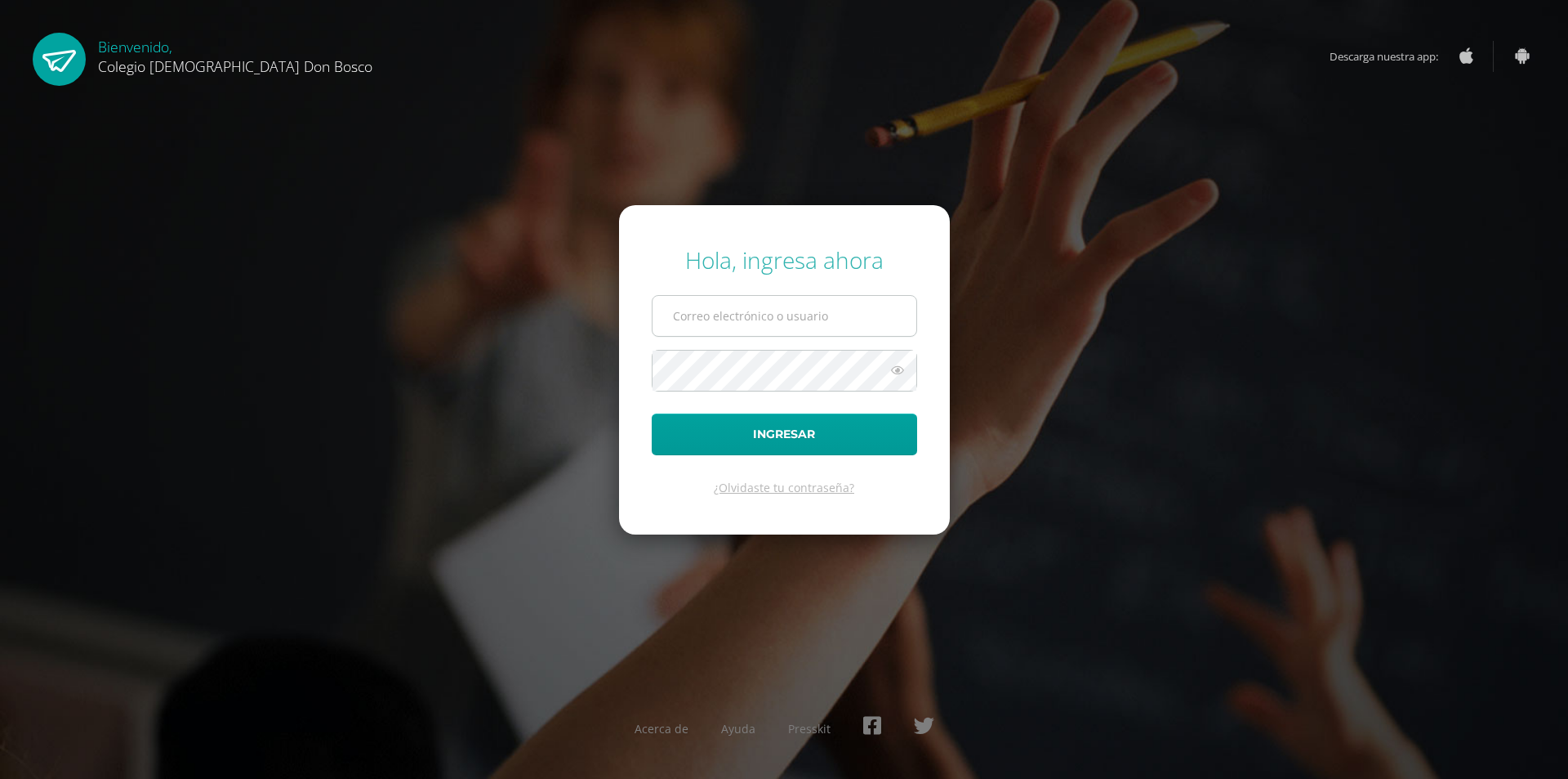
drag, startPoint x: 714, startPoint y: 309, endPoint x: 763, endPoint y: 319, distance: 50.0
click at [718, 309] on input "text" at bounding box center [784, 316] width 264 height 40
type input "[EMAIL_ADDRESS][DOMAIN_NAME]"
click at [652, 414] on button "Ingresar" at bounding box center [784, 435] width 266 height 42
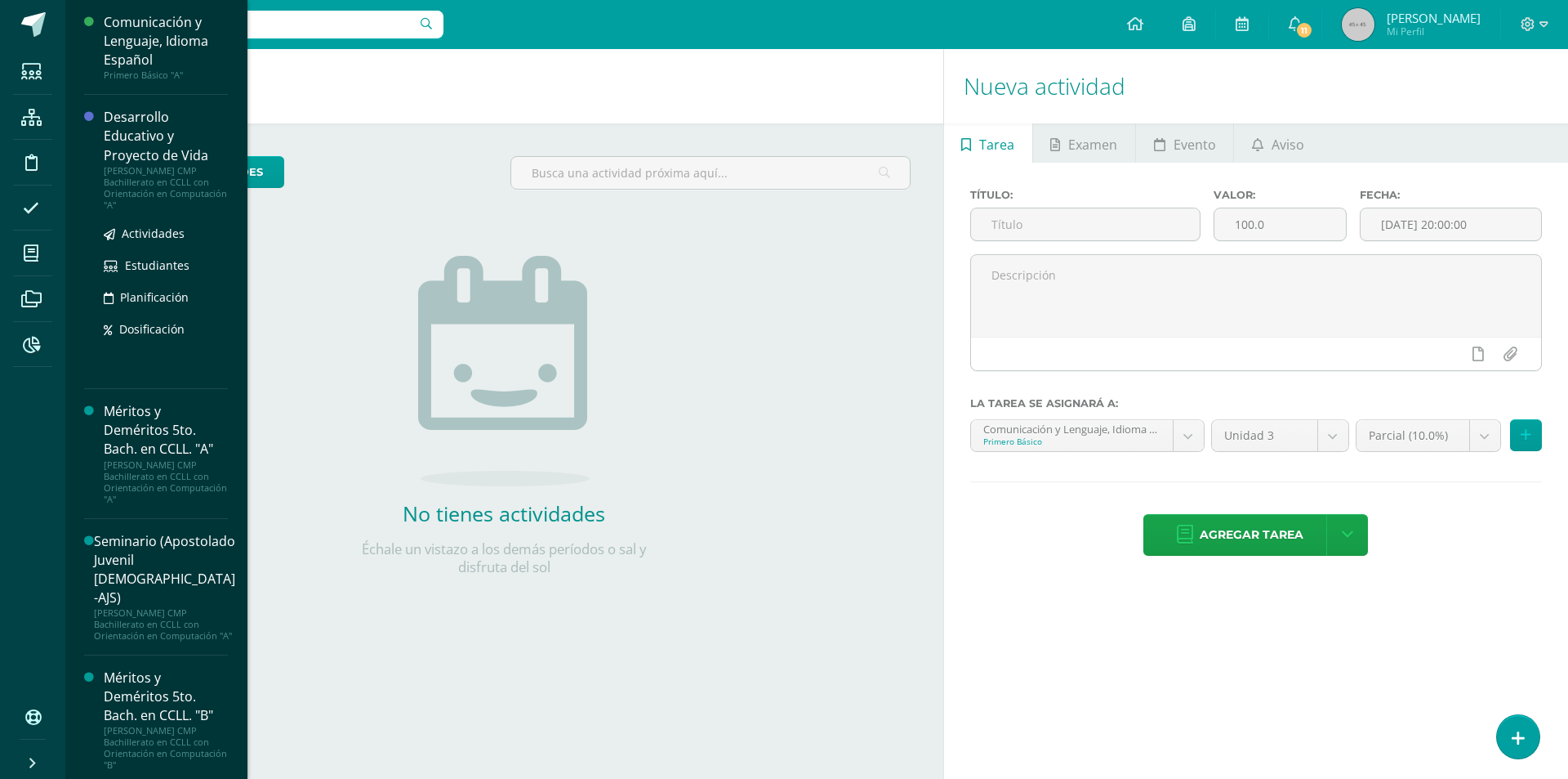
click at [180, 145] on div "Desarrollo Educativo y Proyecto de Vida" at bounding box center [166, 136] width 124 height 56
